Goal: Task Accomplishment & Management: Manage account settings

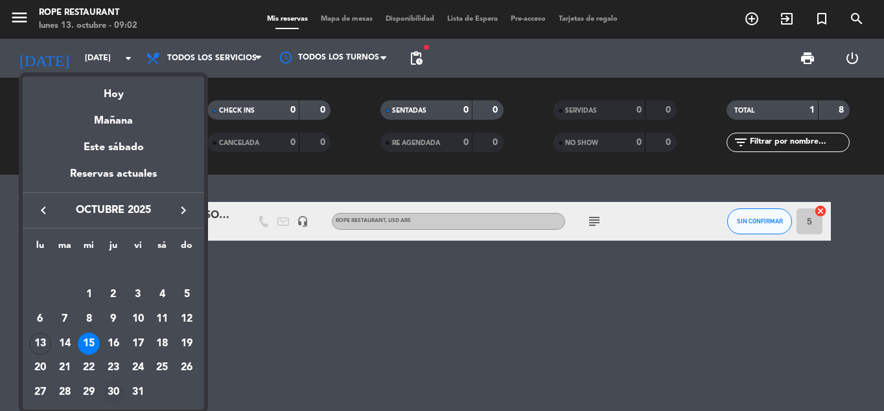
click at [113, 392] on div "30" at bounding box center [113, 393] width 22 height 22
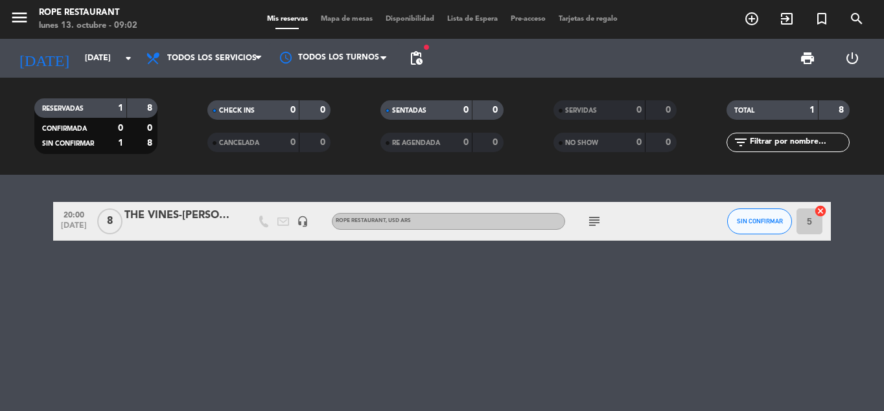
type input "[DEMOGRAPHIC_DATA][DATE]"
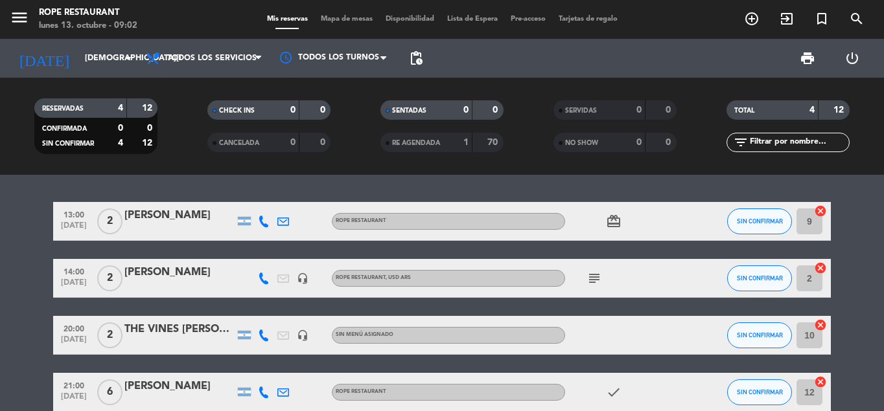
scroll to position [65, 0]
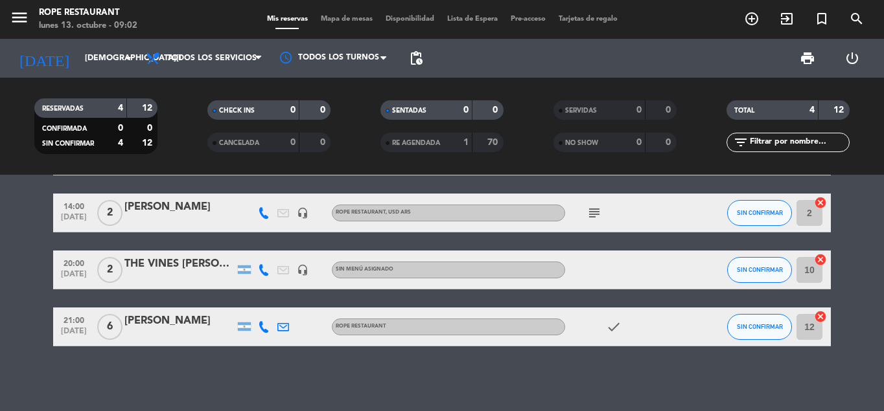
click at [181, 332] on div at bounding box center [179, 335] width 110 height 10
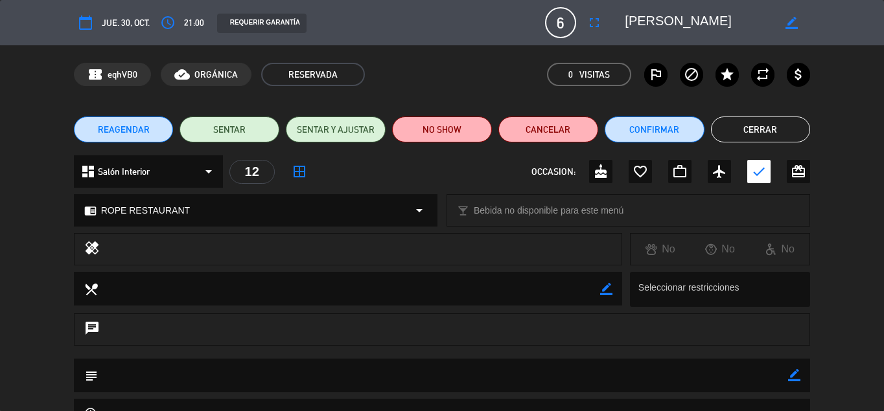
click at [792, 24] on icon "border_color" at bounding box center [791, 23] width 12 height 12
drag, startPoint x: 676, startPoint y: 17, endPoint x: 569, endPoint y: 19, distance: 107.6
click at [525, 24] on div "calendar_today [DEMOGRAPHIC_DATA]. 30, oct. access_time 21:00 REQUERIR GARANTÍA…" at bounding box center [442, 22] width 737 height 31
drag, startPoint x: 639, startPoint y: 19, endPoint x: 638, endPoint y: 27, distance: 7.4
click at [638, 27] on textarea at bounding box center [699, 22] width 148 height 23
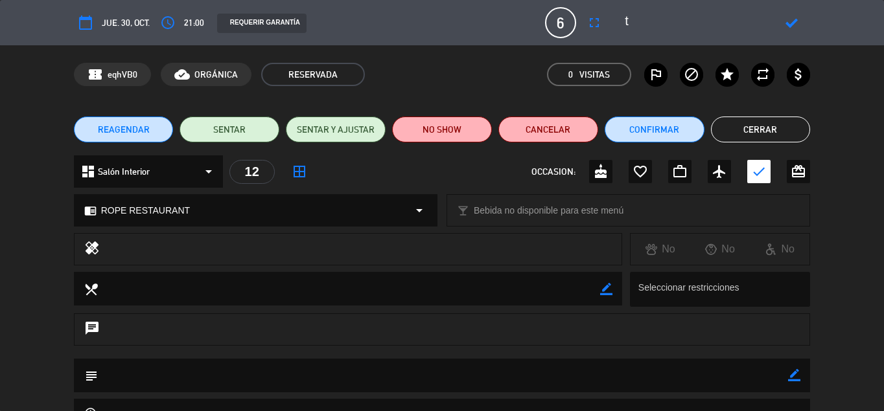
type textarea "ta"
drag, startPoint x: 676, startPoint y: 24, endPoint x: 588, endPoint y: 29, distance: 87.6
click at [588, 29] on div "calendar_today [DEMOGRAPHIC_DATA]. 30, oct. access_time 21:00 REQUERIR GARANTÍA…" at bounding box center [442, 22] width 737 height 31
type textarea "[PERSON_NAME]"
click at [790, 29] on div at bounding box center [791, 22] width 37 height 23
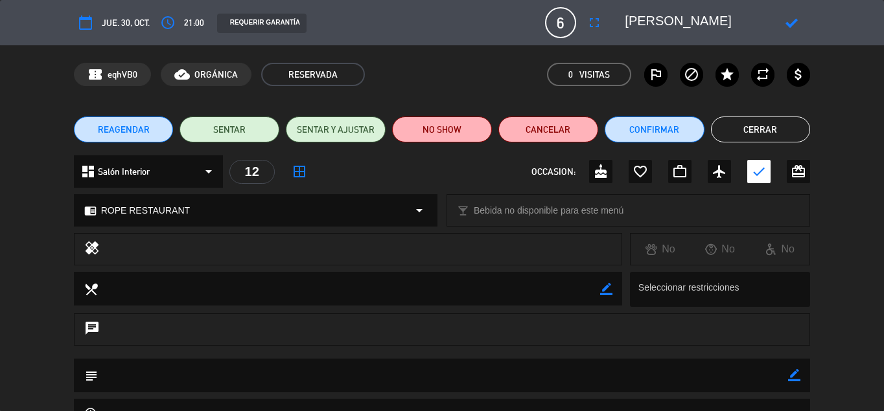
click at [792, 21] on icon at bounding box center [791, 23] width 12 height 12
click at [595, 25] on icon "fullscreen" at bounding box center [594, 23] width 16 height 16
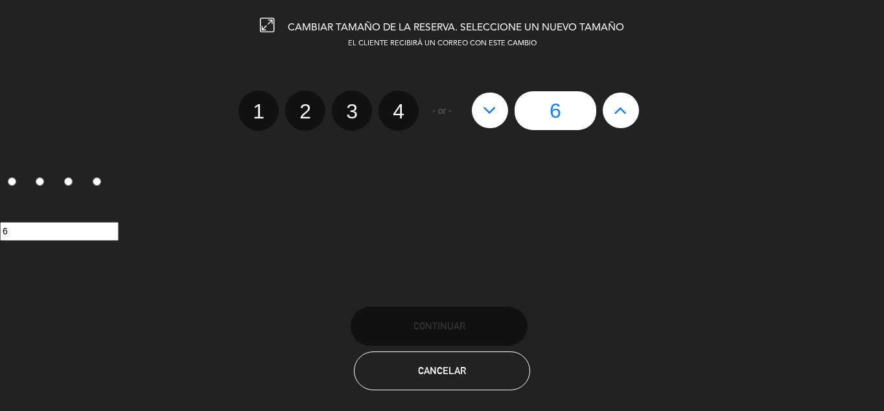
click at [621, 115] on icon at bounding box center [621, 110] width 14 height 21
type input "7"
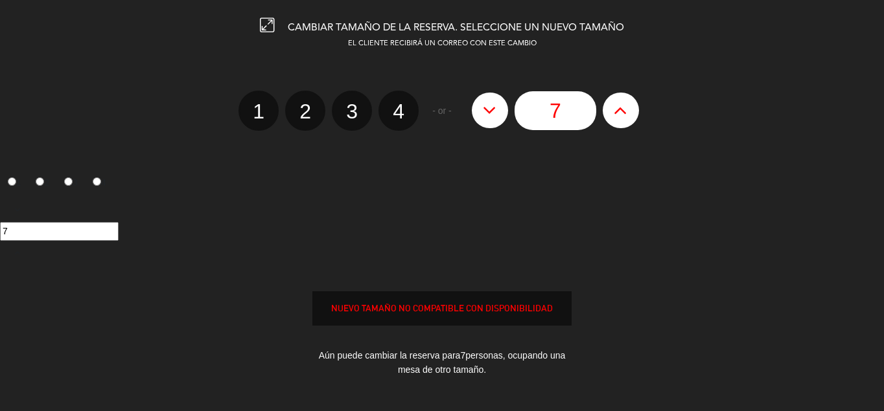
click at [621, 115] on icon at bounding box center [621, 110] width 14 height 21
type input "8"
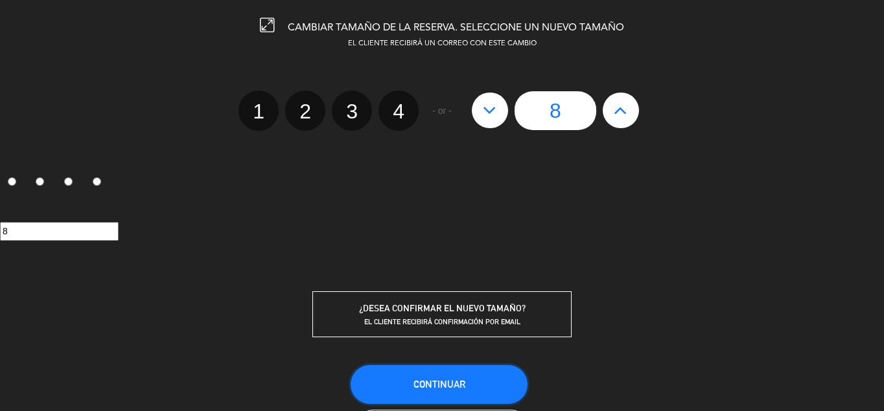
click at [433, 389] on span "Continuar" at bounding box center [439, 384] width 52 height 11
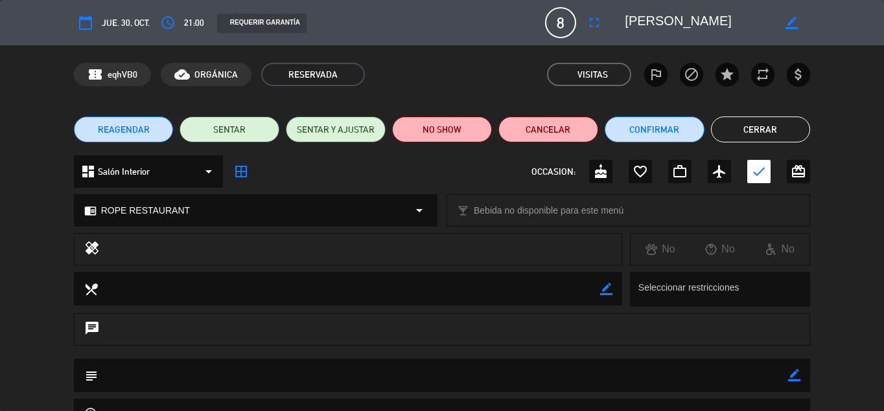
scroll to position [144, 0]
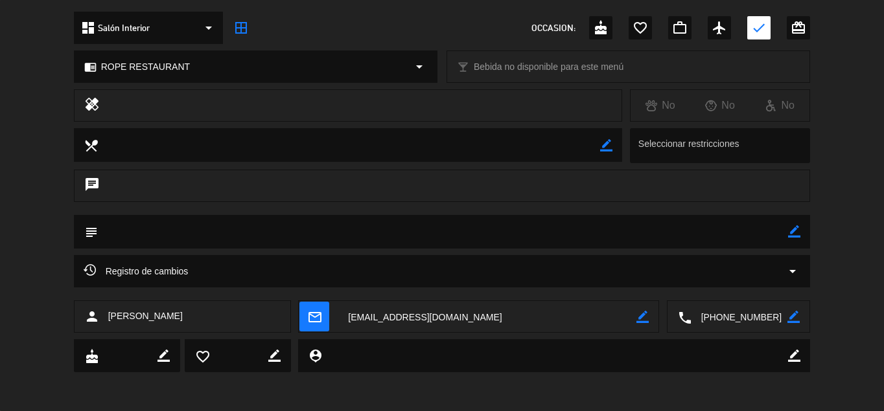
click at [793, 232] on icon "border_color" at bounding box center [794, 231] width 12 height 12
type textarea "TIENE SEÑA 48.000 x tramsferencia"
click at [792, 234] on icon at bounding box center [794, 231] width 12 height 12
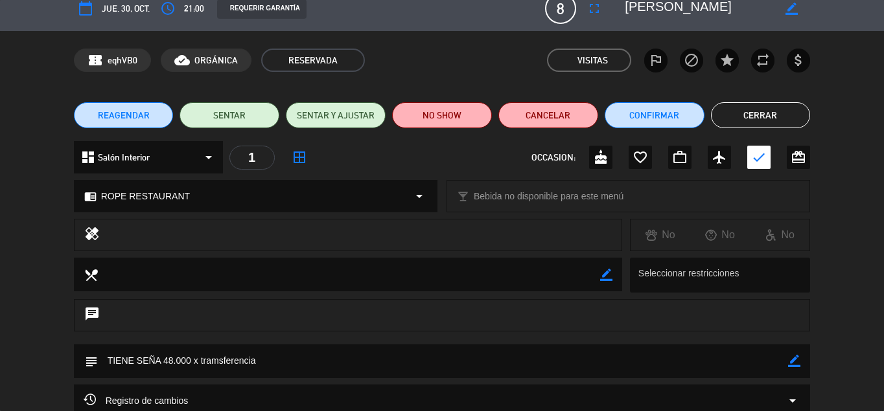
scroll to position [0, 0]
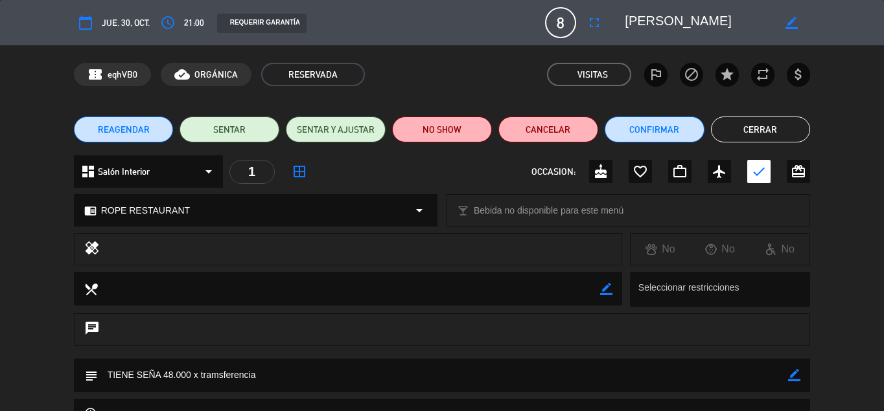
click at [579, 189] on div "dashboard Salón Interior arrow_drop_down 1 border_all OCCASION: cake favorite_b…" at bounding box center [442, 177] width 884 height 45
click at [793, 25] on icon "border_color" at bounding box center [791, 23] width 12 height 12
type textarea "[PERSON_NAME]"
click at [786, 22] on icon at bounding box center [791, 23] width 12 height 12
click at [748, 122] on button "Cerrar" at bounding box center [761, 130] width 100 height 26
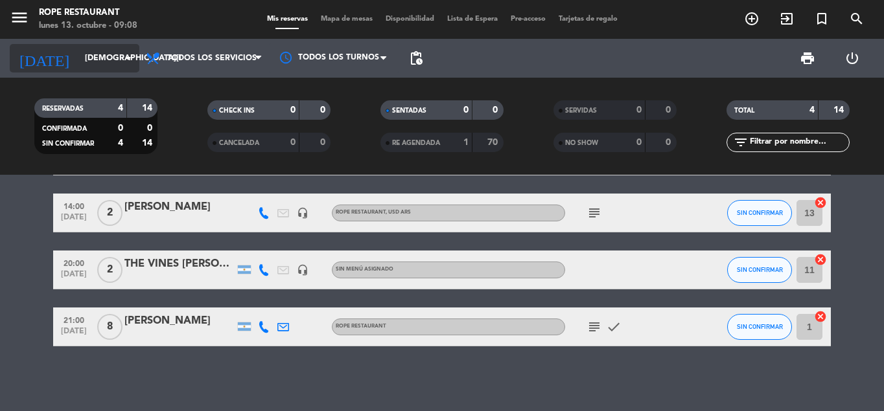
click at [84, 71] on div "[DATE] [DATE] arrow_drop_down" at bounding box center [75, 58] width 130 height 29
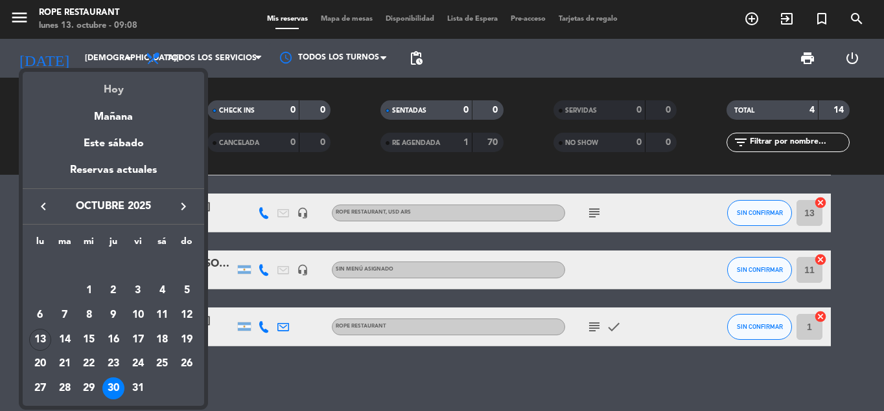
click at [120, 89] on div "Hoy" at bounding box center [113, 85] width 181 height 27
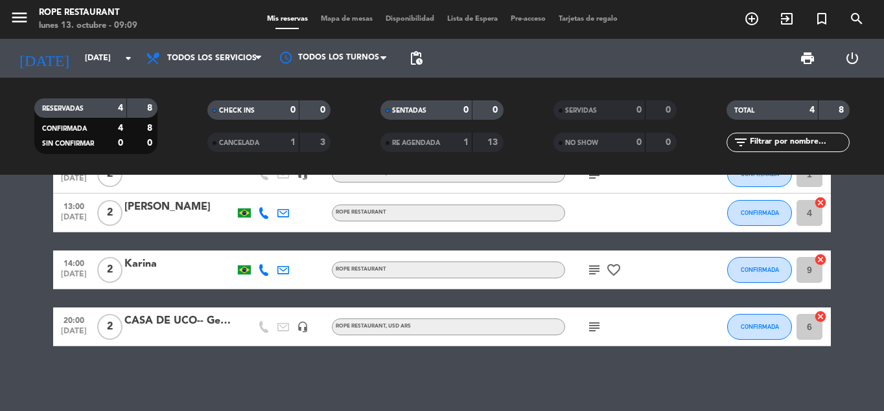
scroll to position [47, 0]
click at [78, 58] on input "[DATE]" at bounding box center [132, 58] width 109 height 22
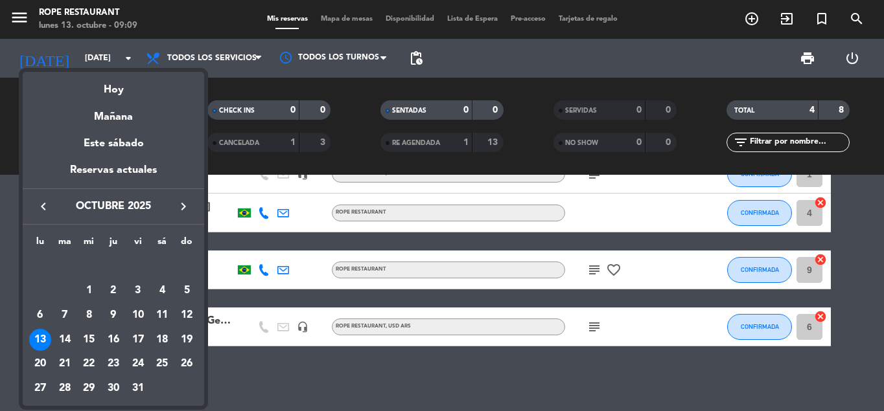
click at [328, 363] on div at bounding box center [442, 205] width 884 height 411
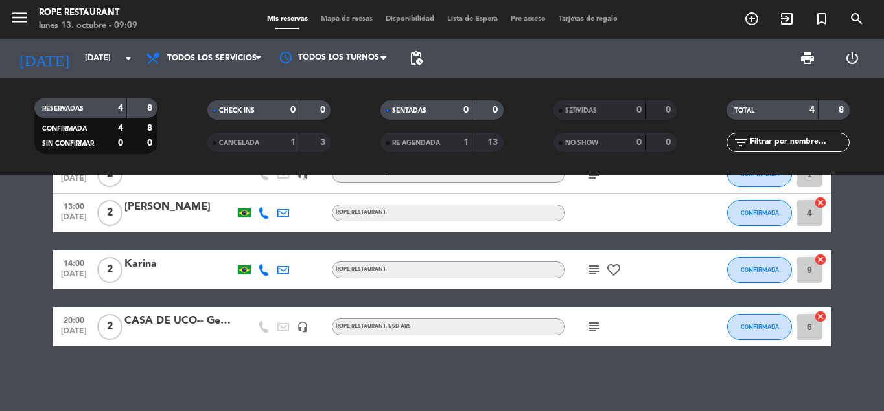
scroll to position [0, 0]
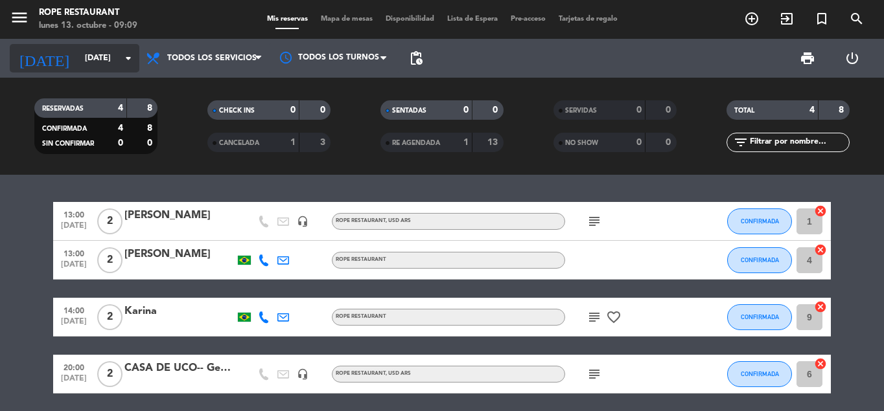
click at [78, 60] on input "[DATE]" at bounding box center [132, 58] width 109 height 22
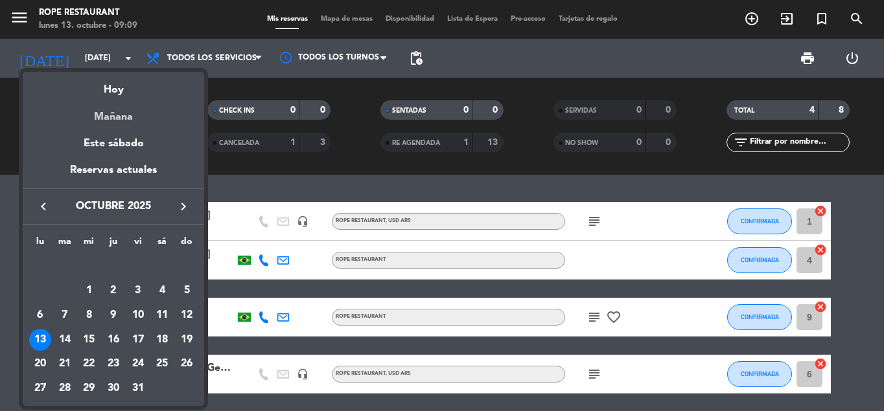
click at [109, 117] on div "Mañana" at bounding box center [113, 112] width 181 height 27
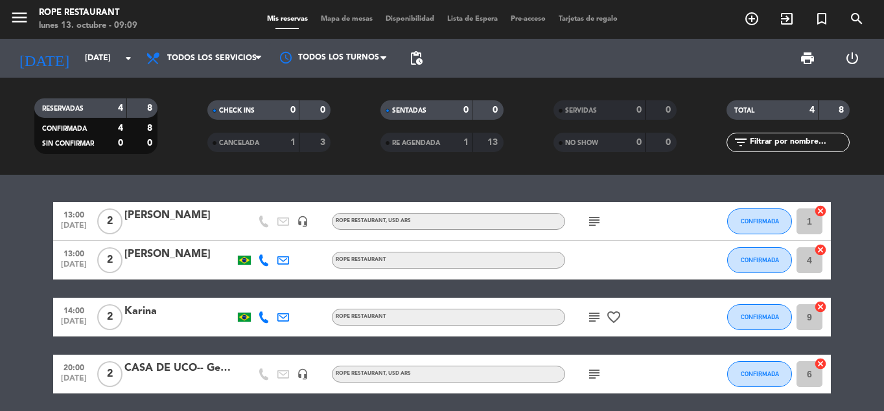
type input "[DATE]"
